Goal: Information Seeking & Learning: Check status

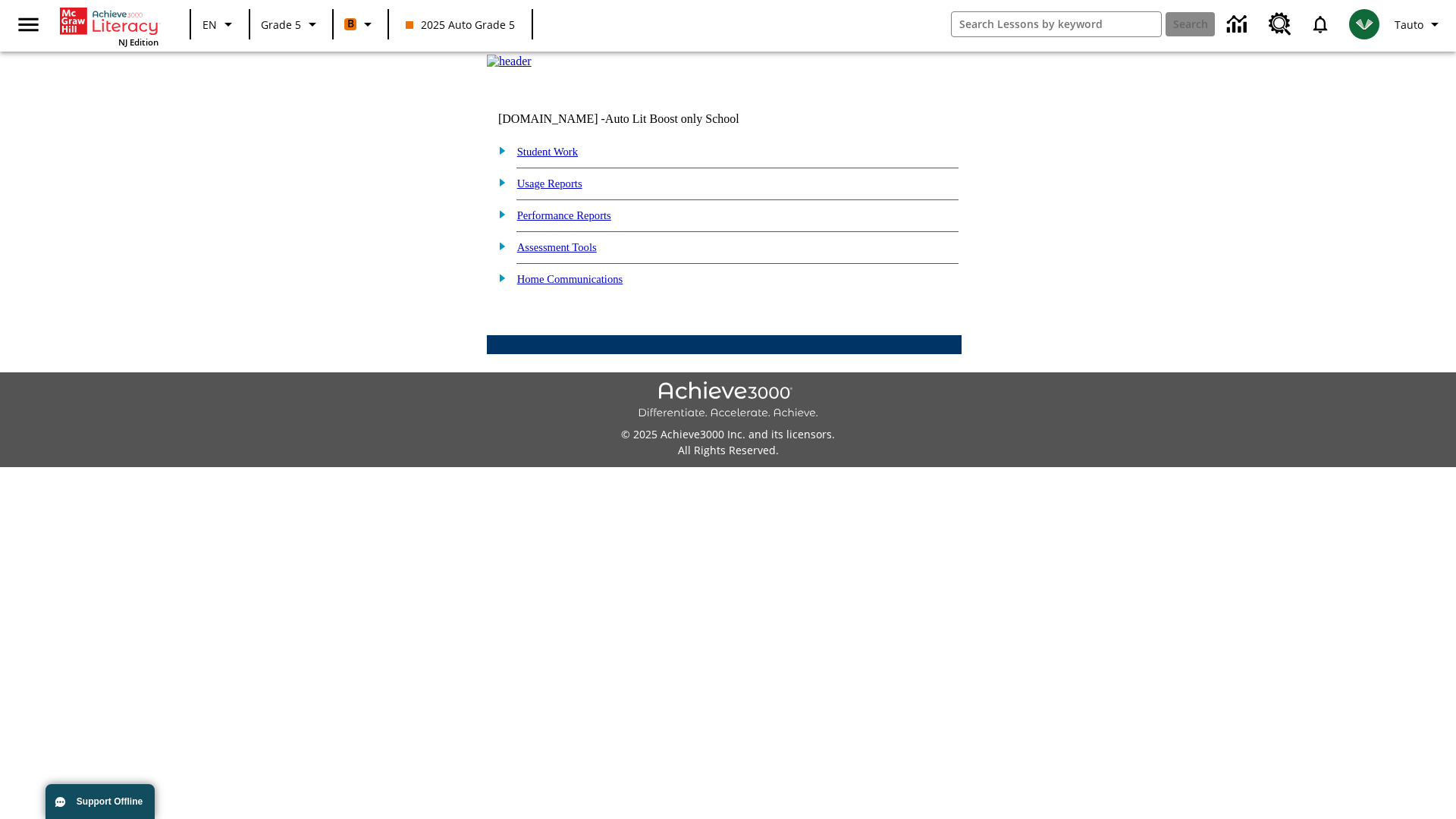
click at [580, 221] on link "Performance Reports" at bounding box center [564, 215] width 94 height 13
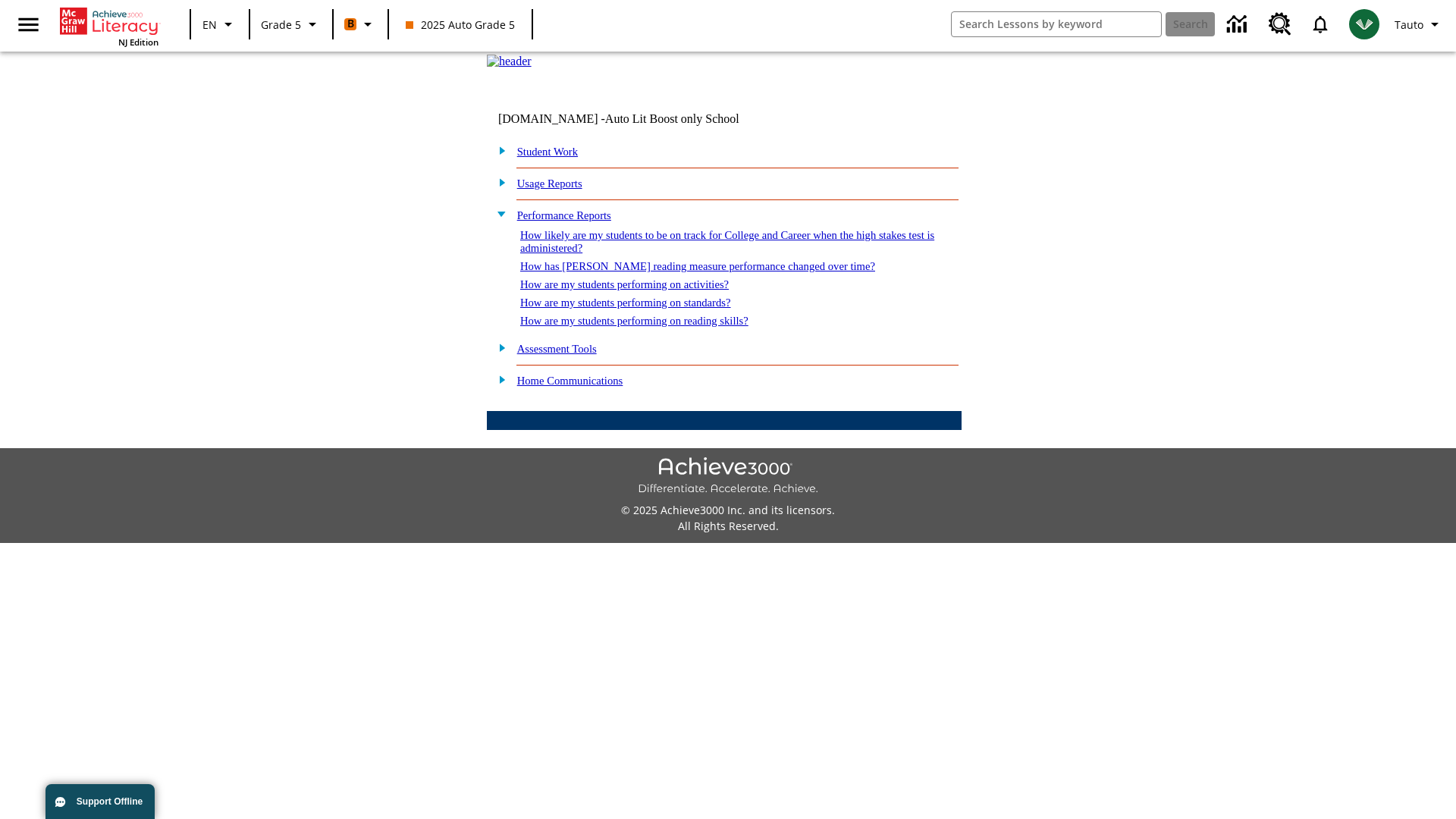
click at [690, 272] on link "How has [PERSON_NAME] reading measure performance changed over time?" at bounding box center [697, 266] width 355 height 13
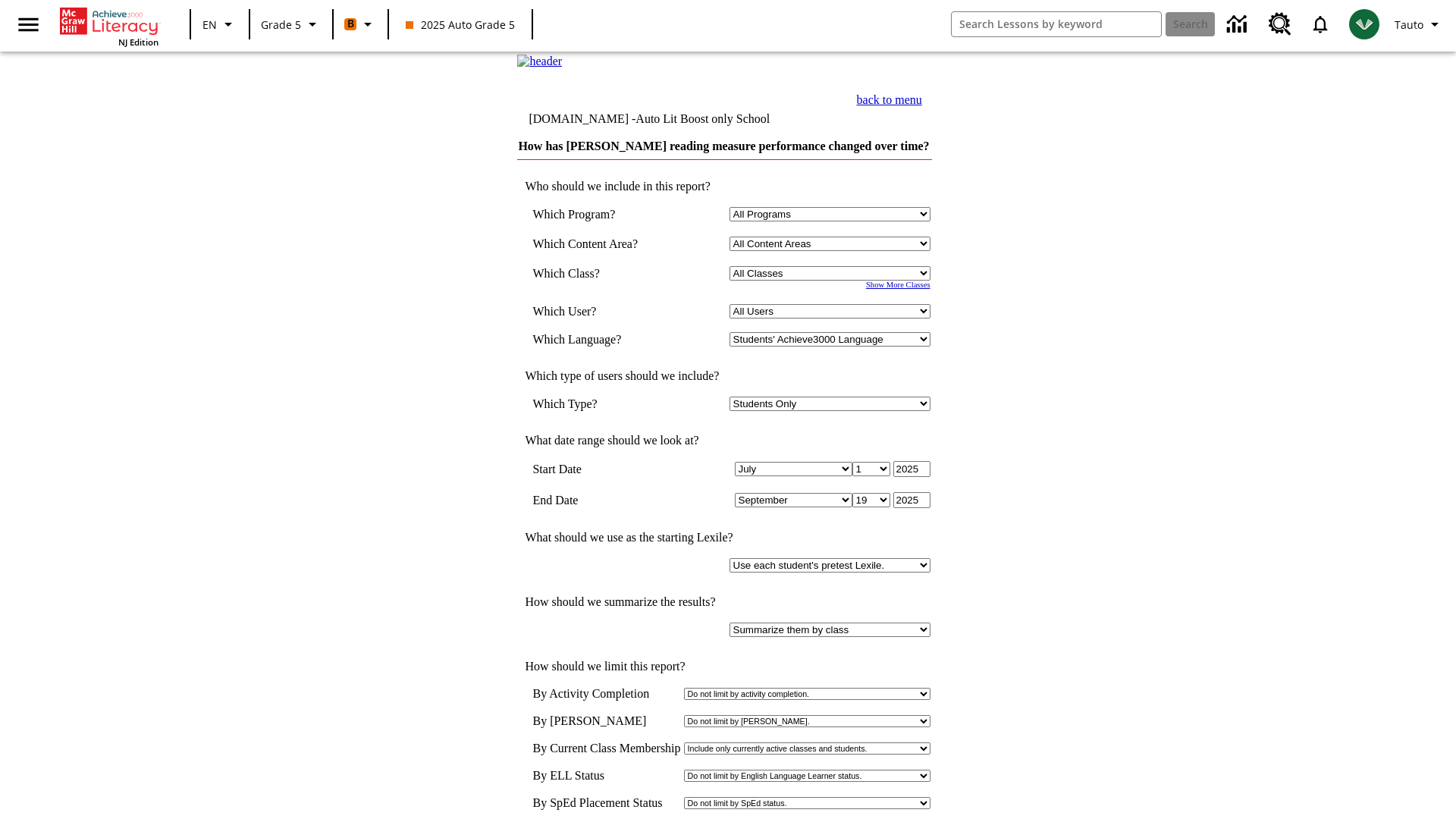
click at [832, 281] on select "Select a Class: All Classes 2025 Auto Grade 5 OL 2025 Auto Grade 6" at bounding box center [830, 272] width 201 height 14
select select "11133131"
